Goal: Transaction & Acquisition: Download file/media

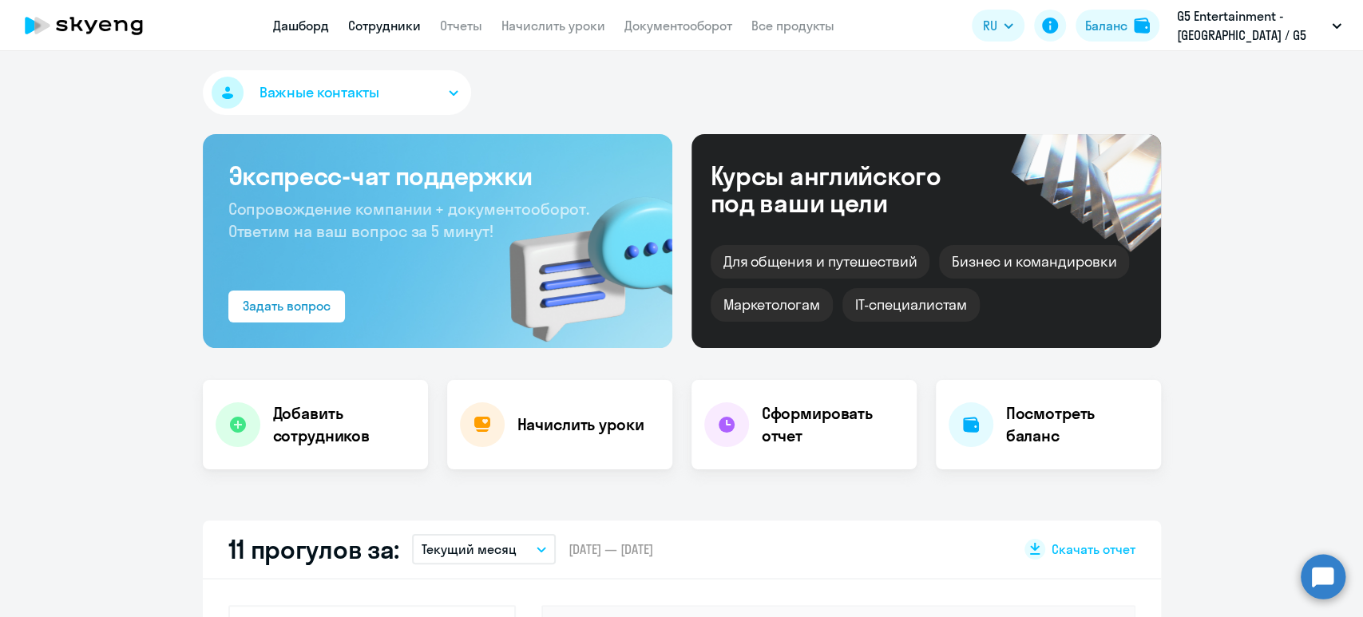
click at [382, 28] on link "Сотрудники" at bounding box center [384, 26] width 73 height 16
select select "30"
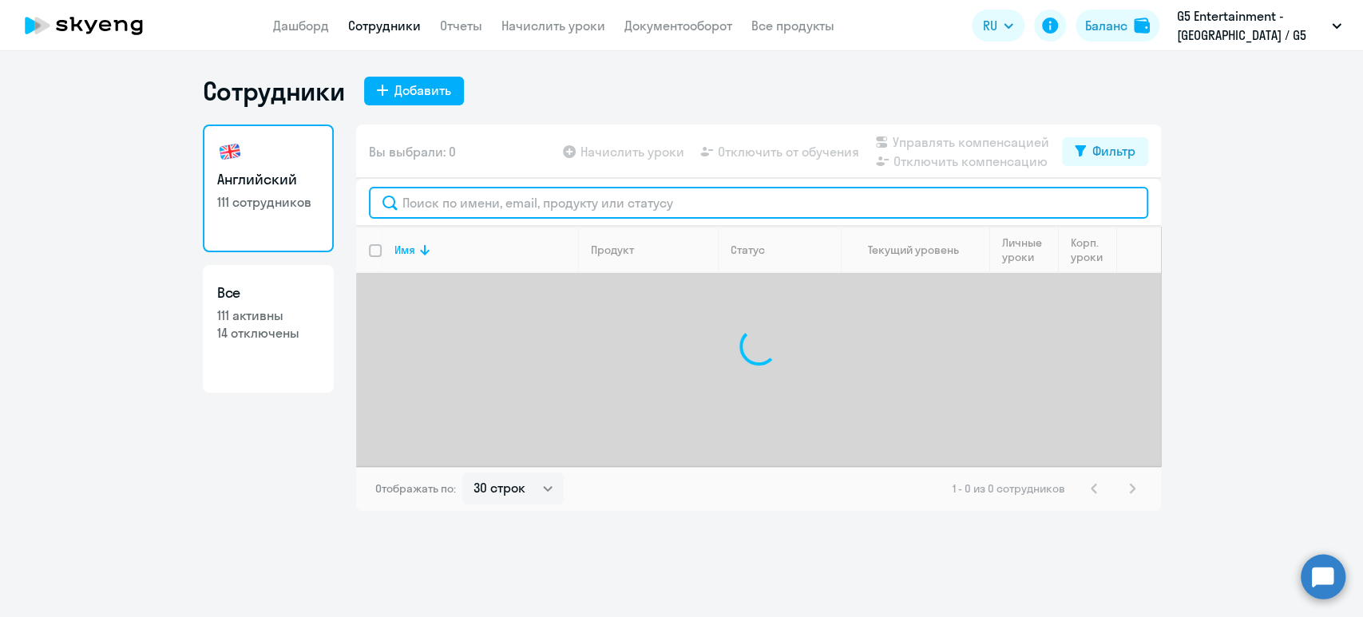
click at [577, 197] on input "text" at bounding box center [758, 203] width 779 height 32
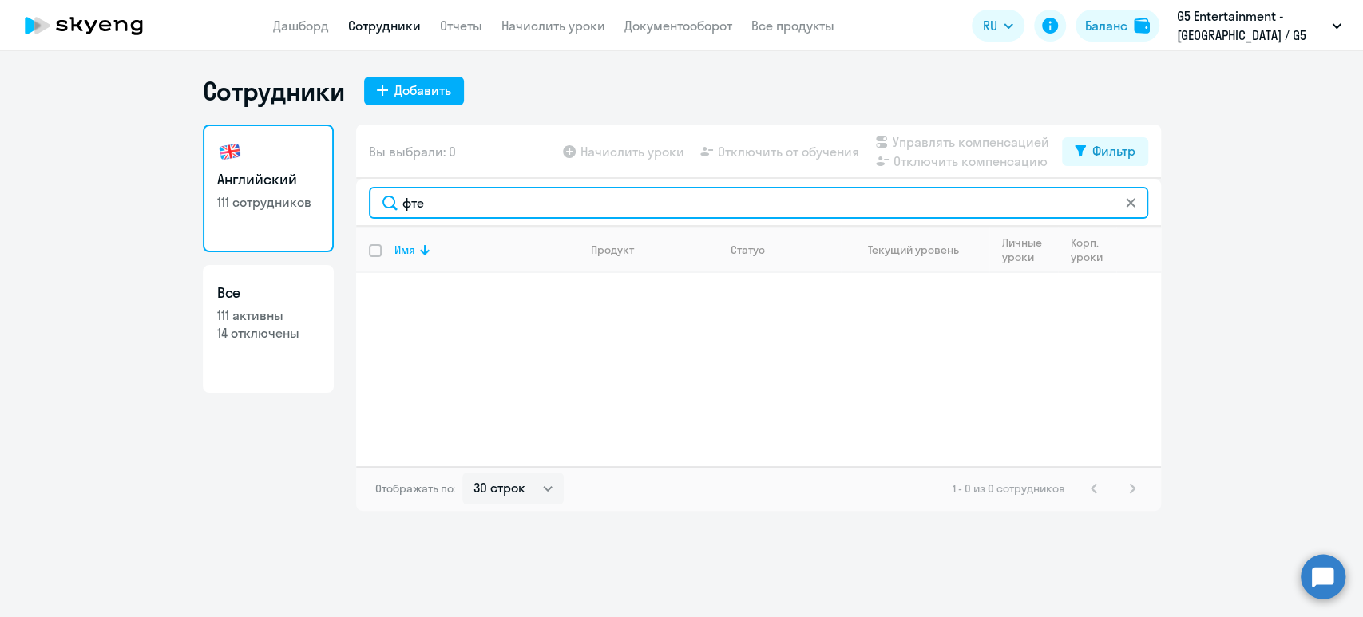
drag, startPoint x: 501, startPoint y: 206, endPoint x: 255, endPoint y: 200, distance: 246.0
click at [255, 200] on div "Английский 111 сотрудников Все 111 активны 14 отключены Вы выбрали: 0 Начислить…" at bounding box center [682, 318] width 958 height 387
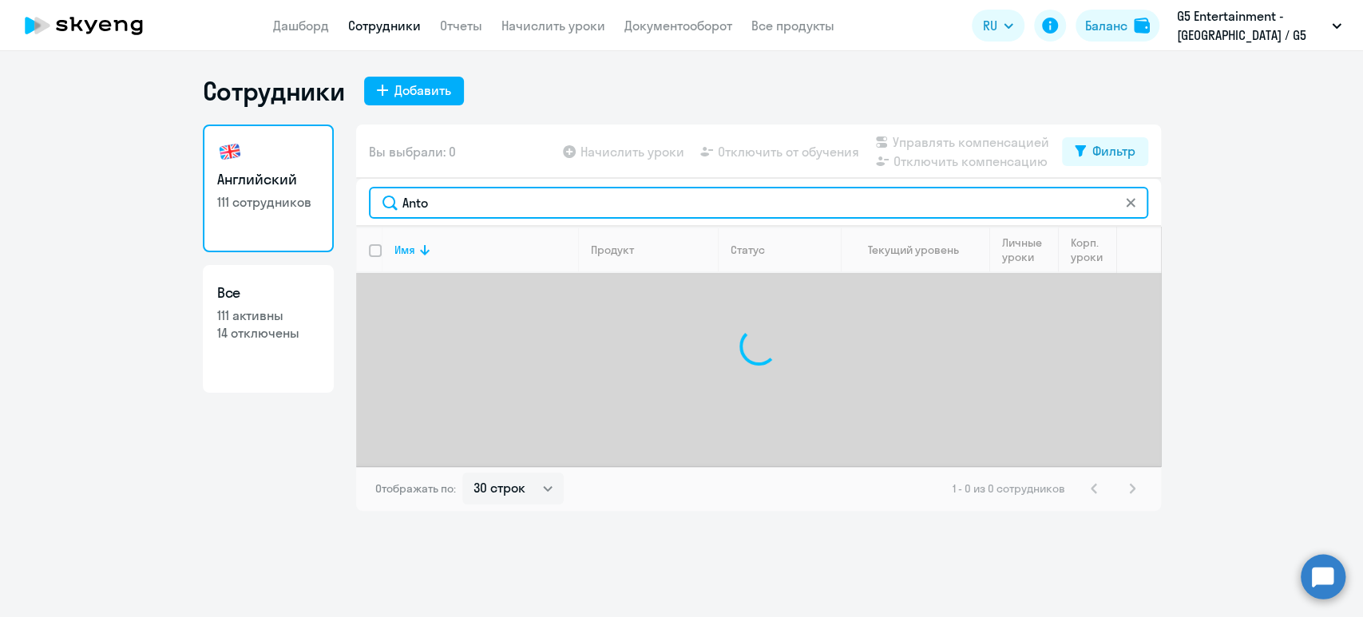
type input "[PERSON_NAME]"
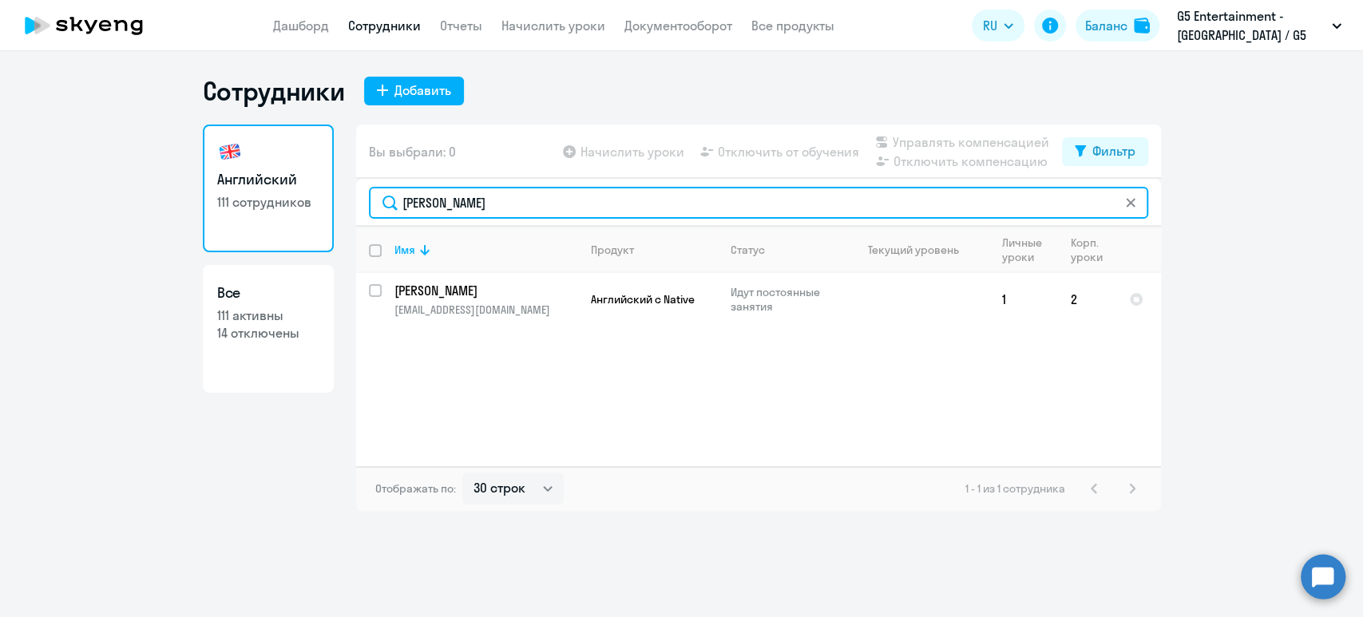
drag, startPoint x: 507, startPoint y: 198, endPoint x: 255, endPoint y: 188, distance: 252.6
click at [255, 188] on div "Английский 111 сотрудников Все 111 активны 14 отключены Вы выбрали: 0 Начислить…" at bounding box center [682, 318] width 958 height 387
type input "[PERSON_NAME]"
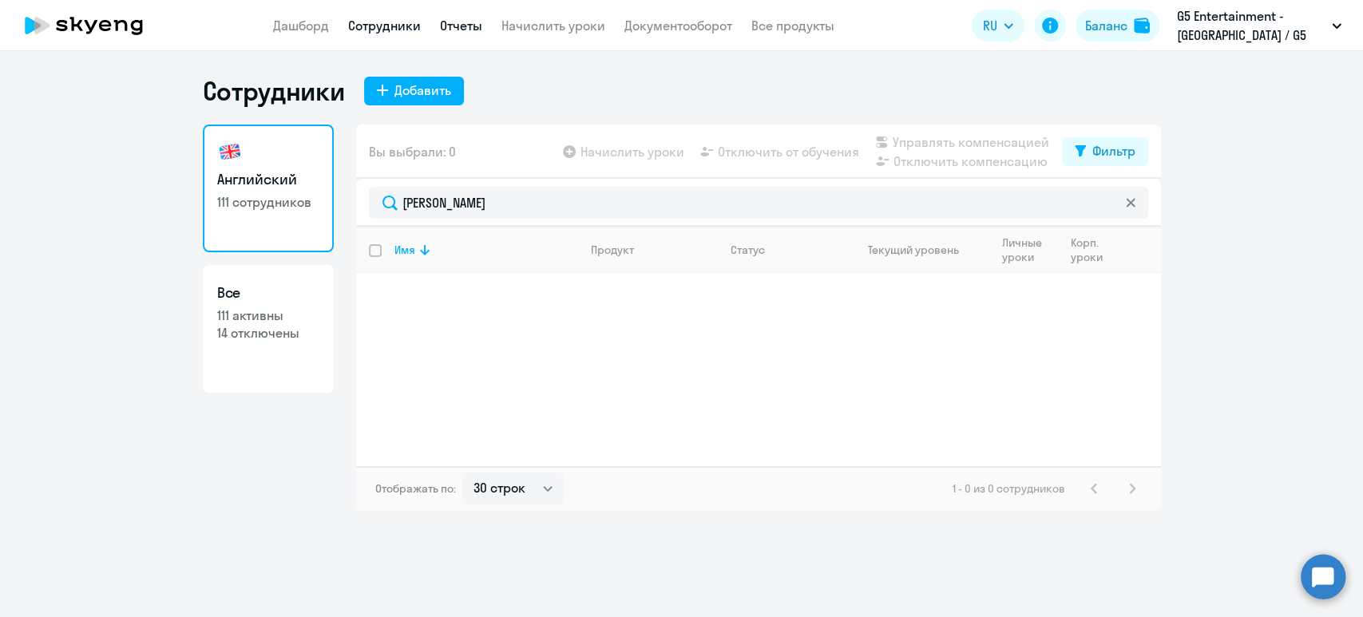
click at [451, 21] on link "Отчеты" at bounding box center [461, 26] width 42 height 16
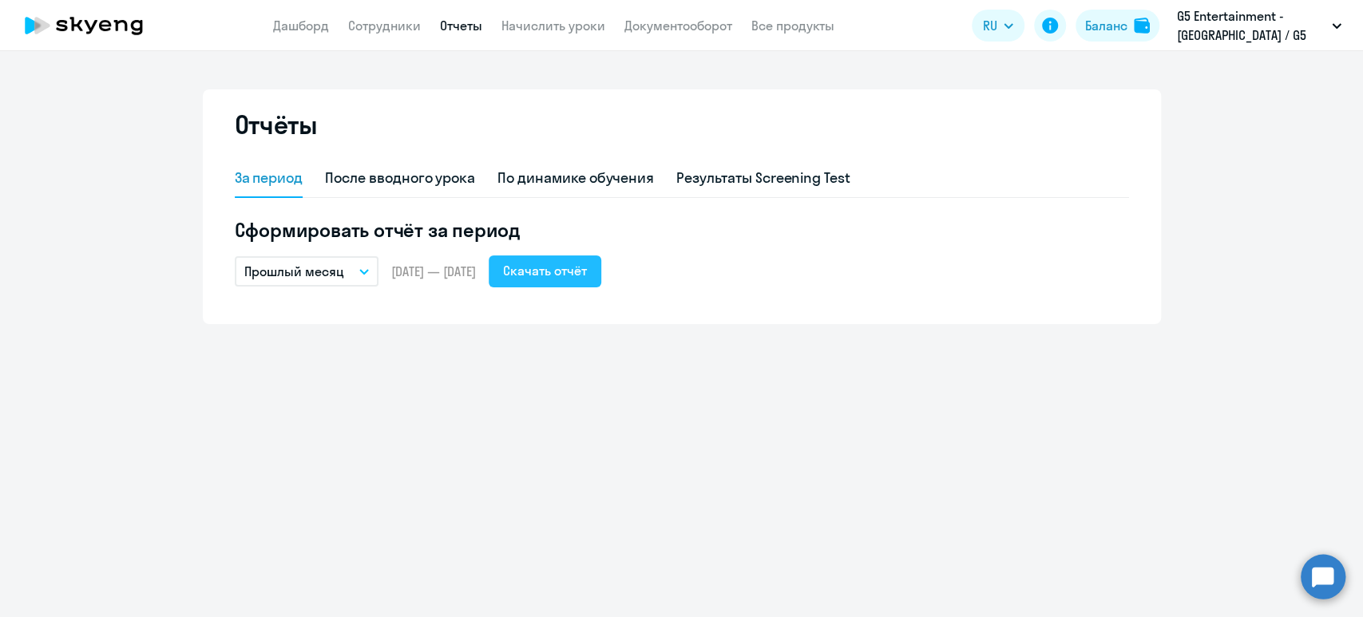
click at [587, 271] on div "Скачать отчёт" at bounding box center [545, 270] width 84 height 19
